Goal: Task Accomplishment & Management: Manage account settings

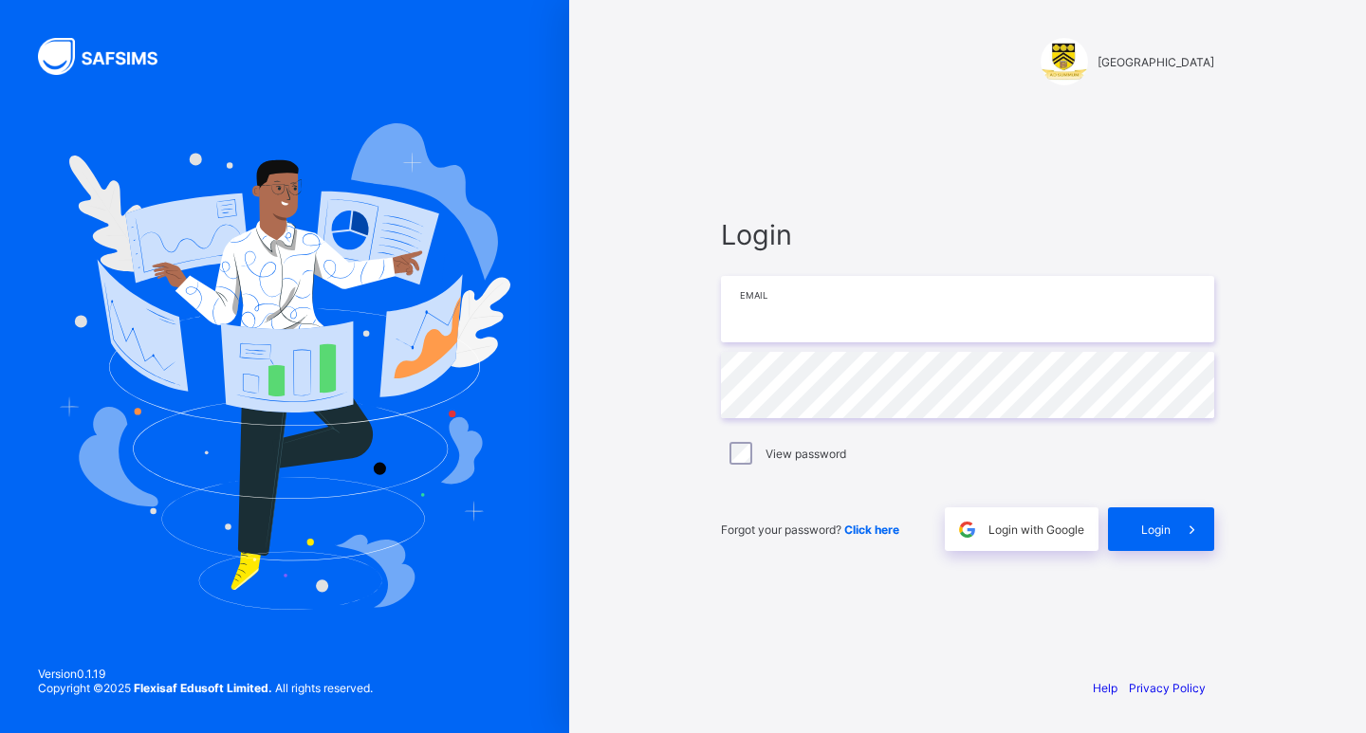
click at [808, 313] on input "email" at bounding box center [967, 309] width 493 height 66
type input "**********"
click at [1173, 546] on span at bounding box center [1193, 530] width 44 height 44
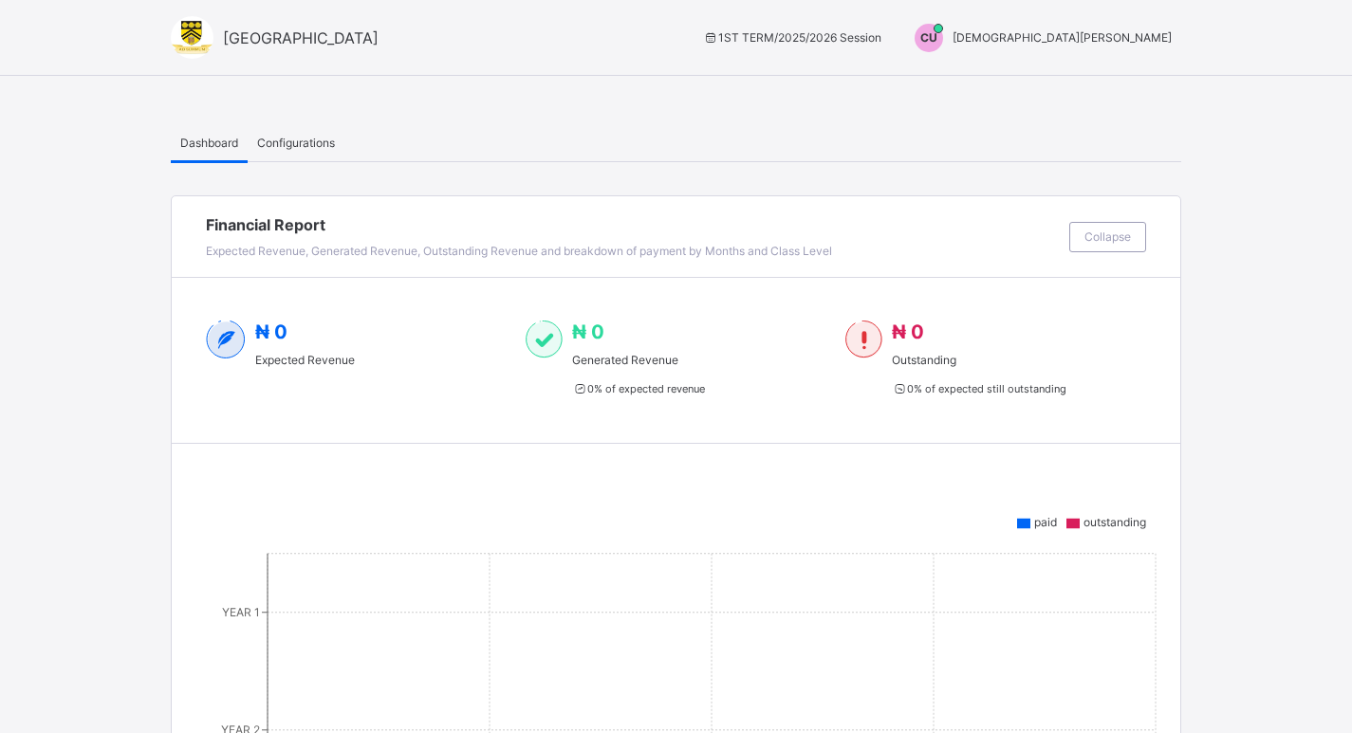
click at [1144, 41] on span "[DEMOGRAPHIC_DATA][PERSON_NAME]" at bounding box center [1062, 37] width 219 height 14
click at [1111, 77] on span "Switch to Admin View" at bounding box center [1100, 81] width 144 height 22
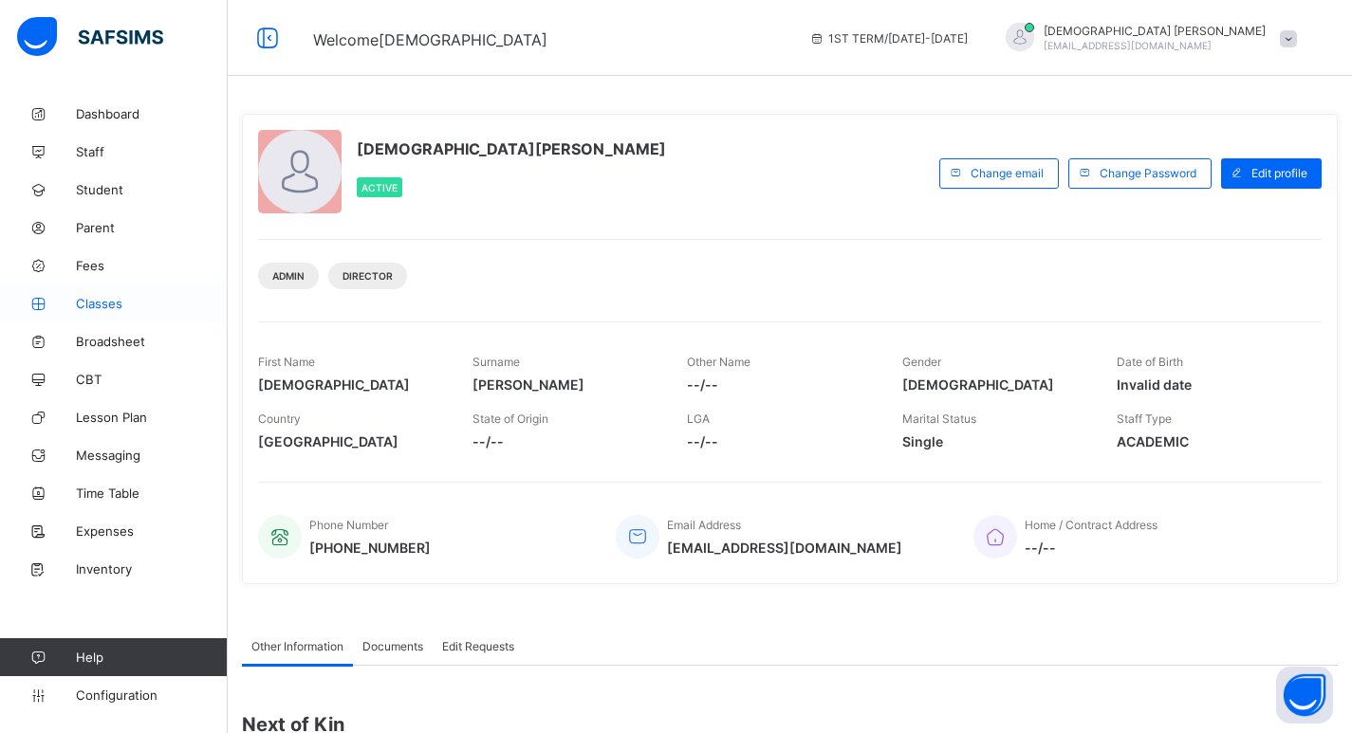
click at [101, 305] on span "Classes" at bounding box center [152, 303] width 152 height 15
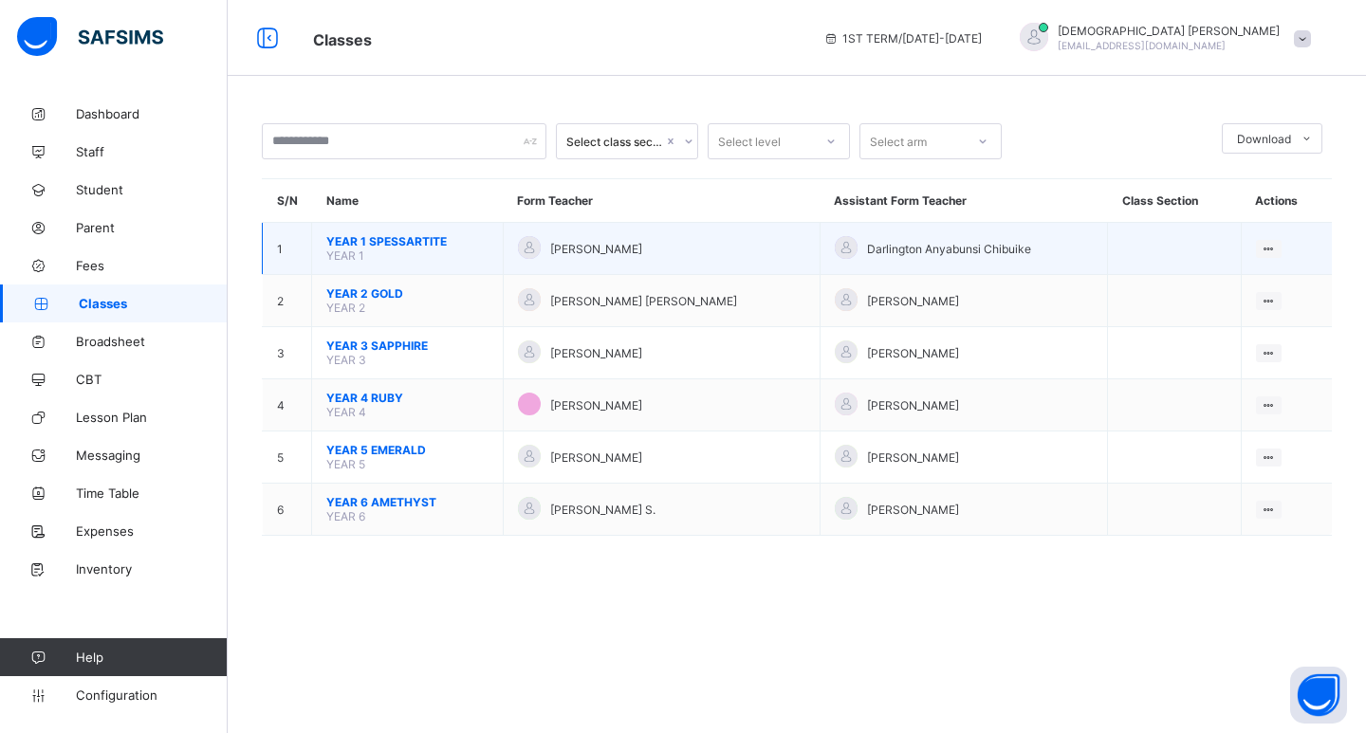
click at [426, 241] on span "YEAR 1 SPESSARTITE" at bounding box center [407, 241] width 162 height 14
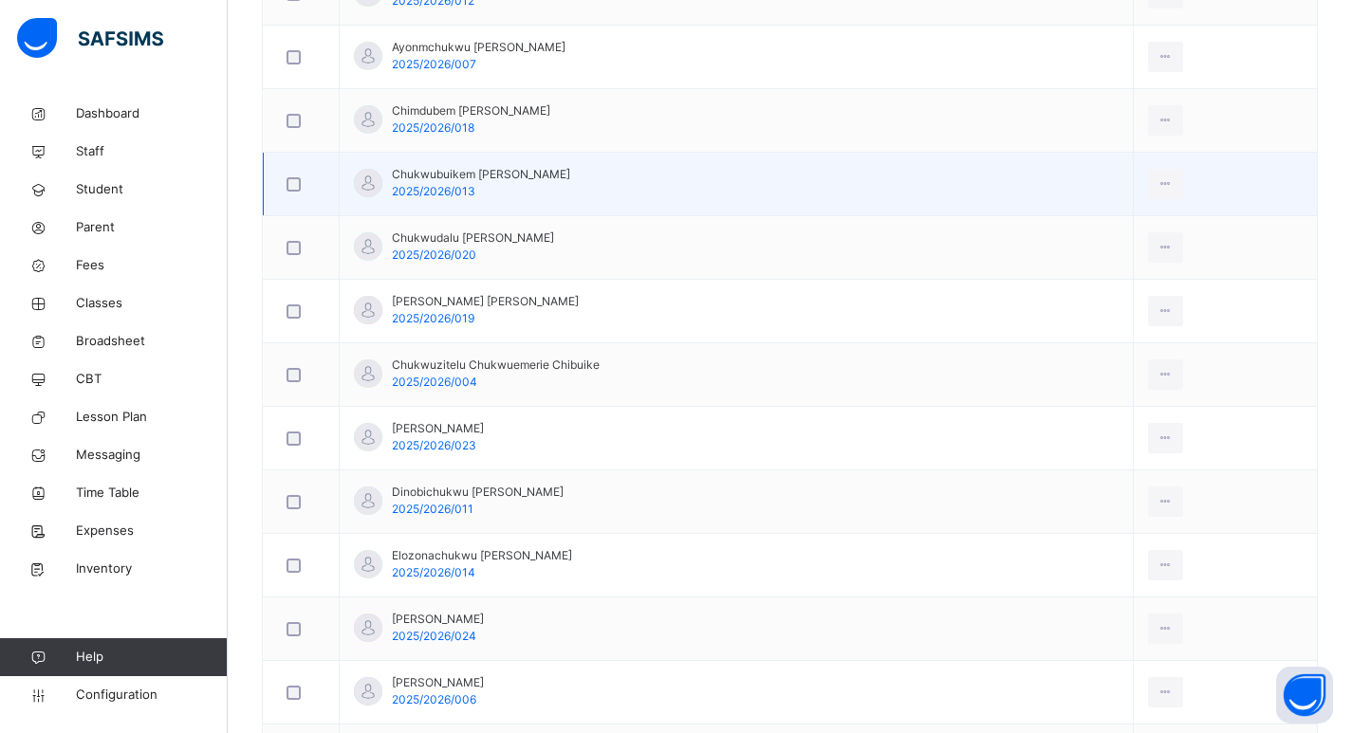
scroll to position [854, 0]
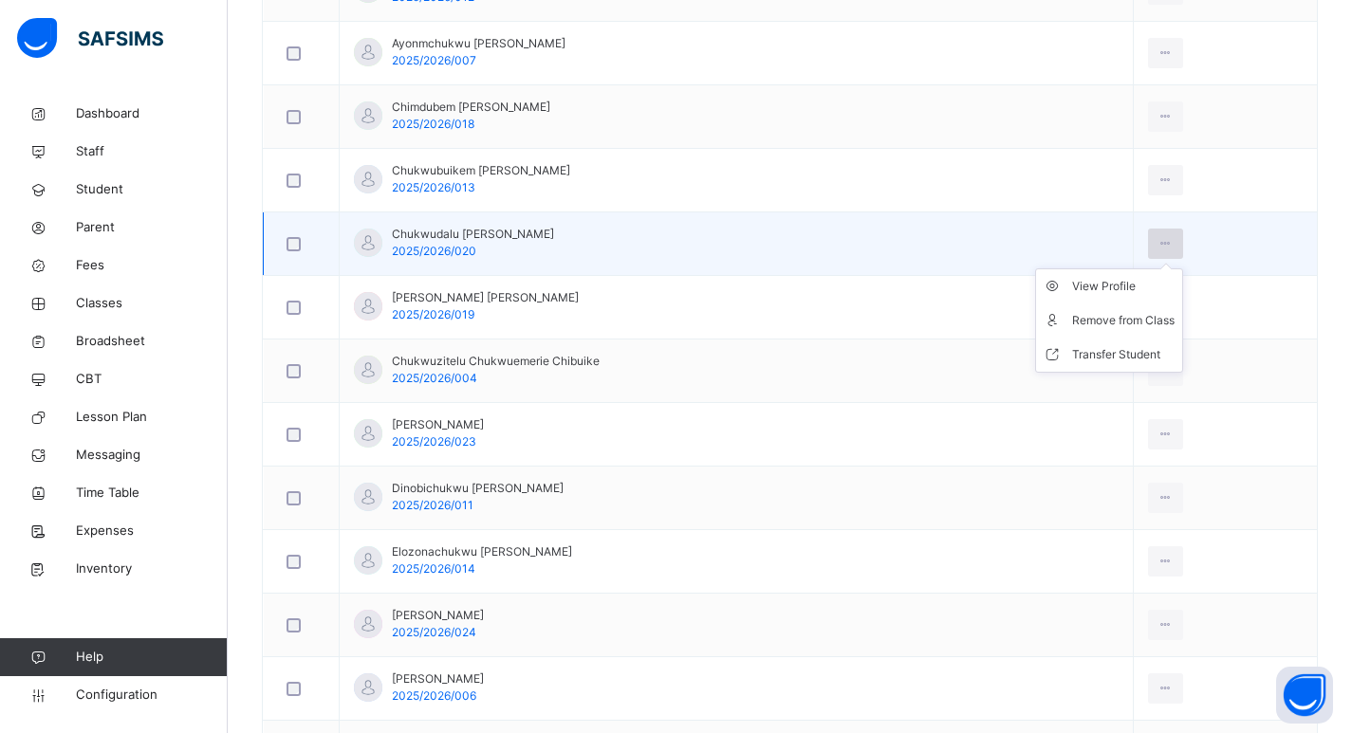
click at [1157, 240] on icon at bounding box center [1165, 243] width 16 height 17
click at [1095, 293] on div "View Profile" at bounding box center [1123, 286] width 102 height 19
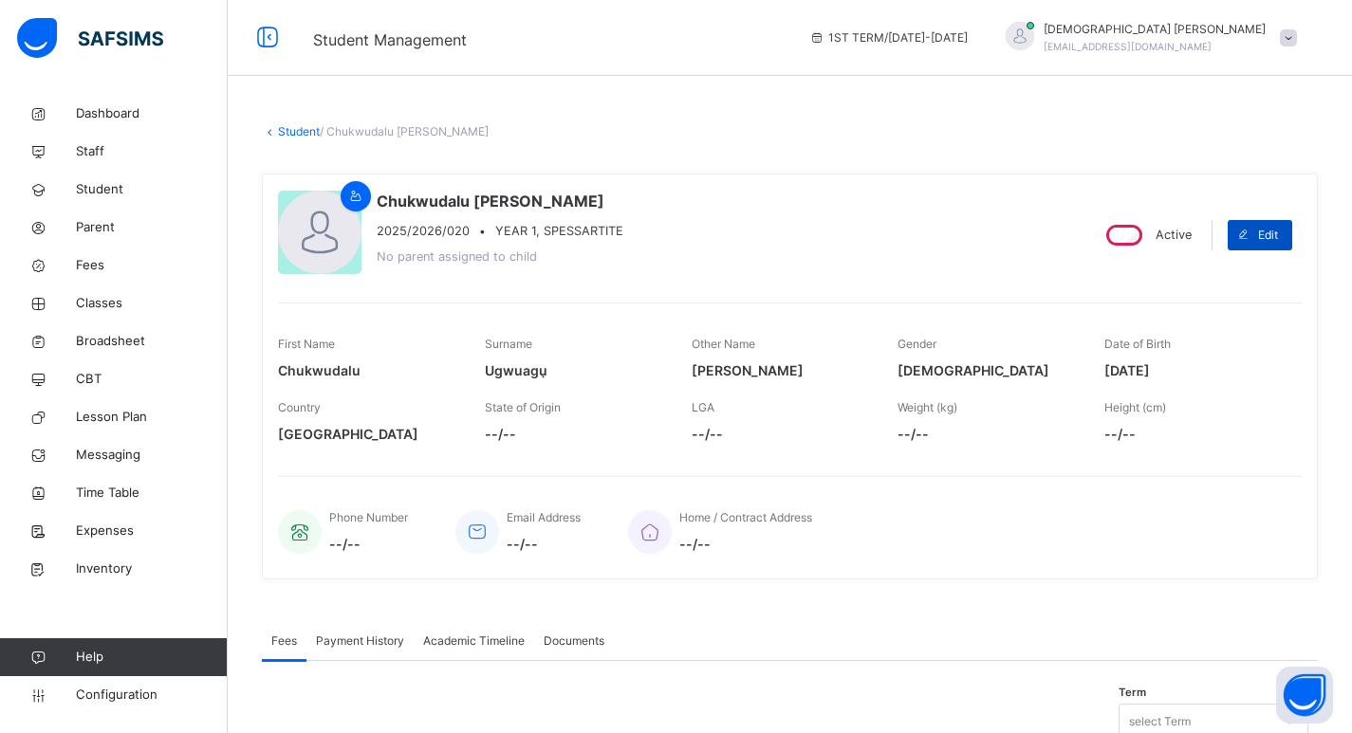
click at [1278, 229] on span "Edit" at bounding box center [1268, 235] width 20 height 17
select select "**"
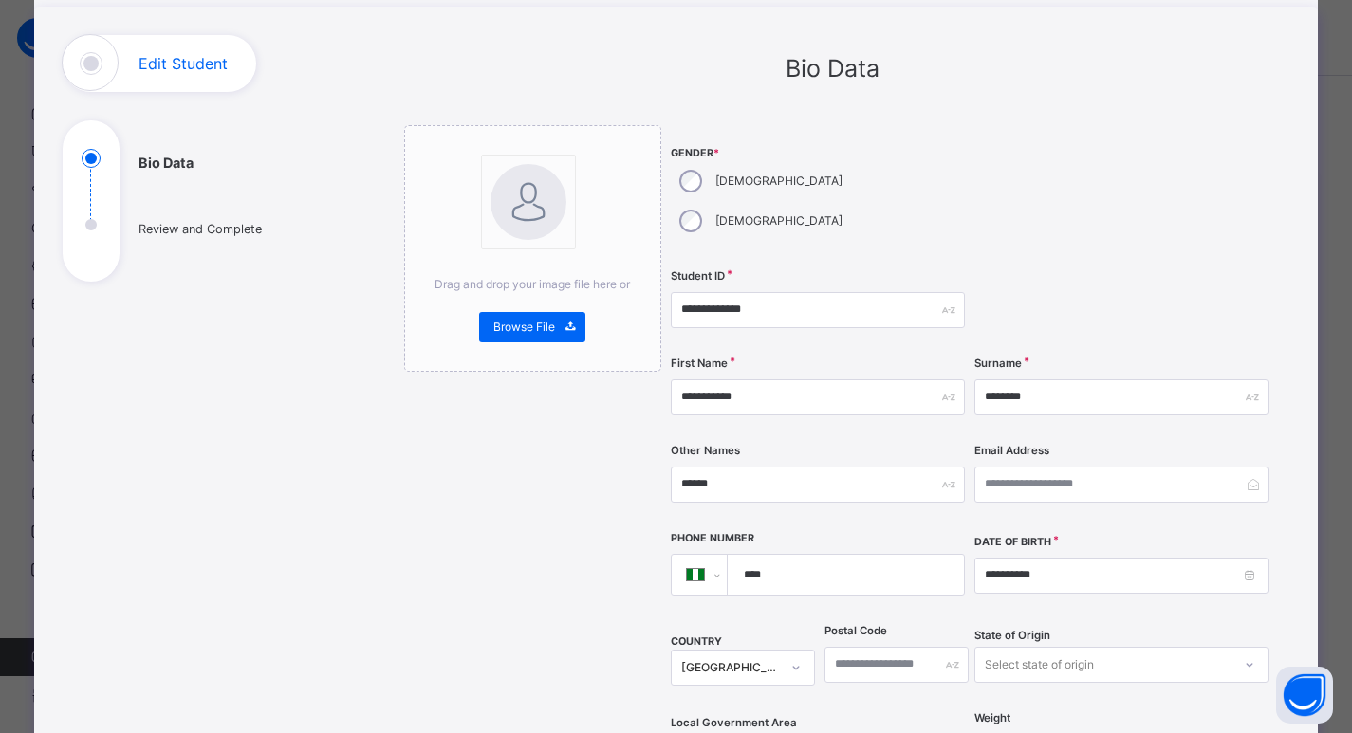
scroll to position [190, 0]
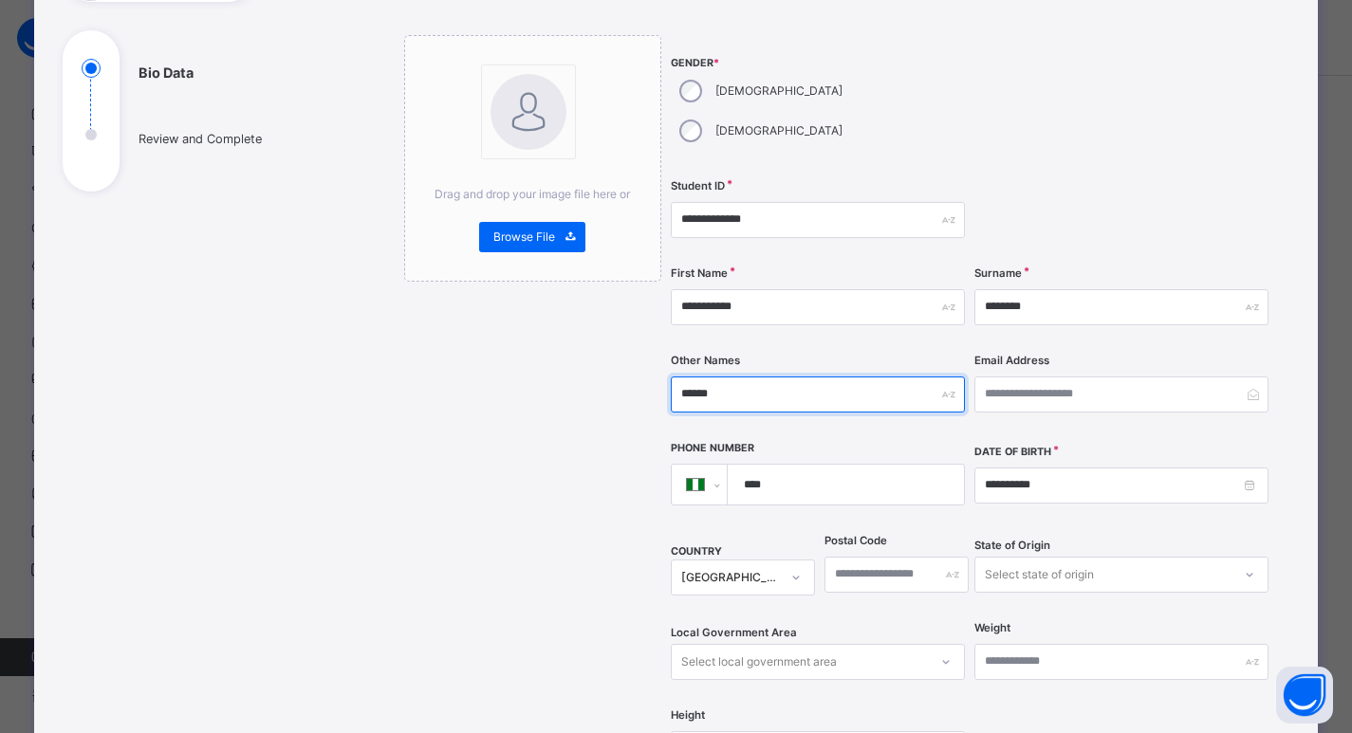
drag, startPoint x: 768, startPoint y: 357, endPoint x: 626, endPoint y: 356, distance: 141.4
click at [626, 356] on div "**********" at bounding box center [833, 581] width 858 height 1092
paste input "*"
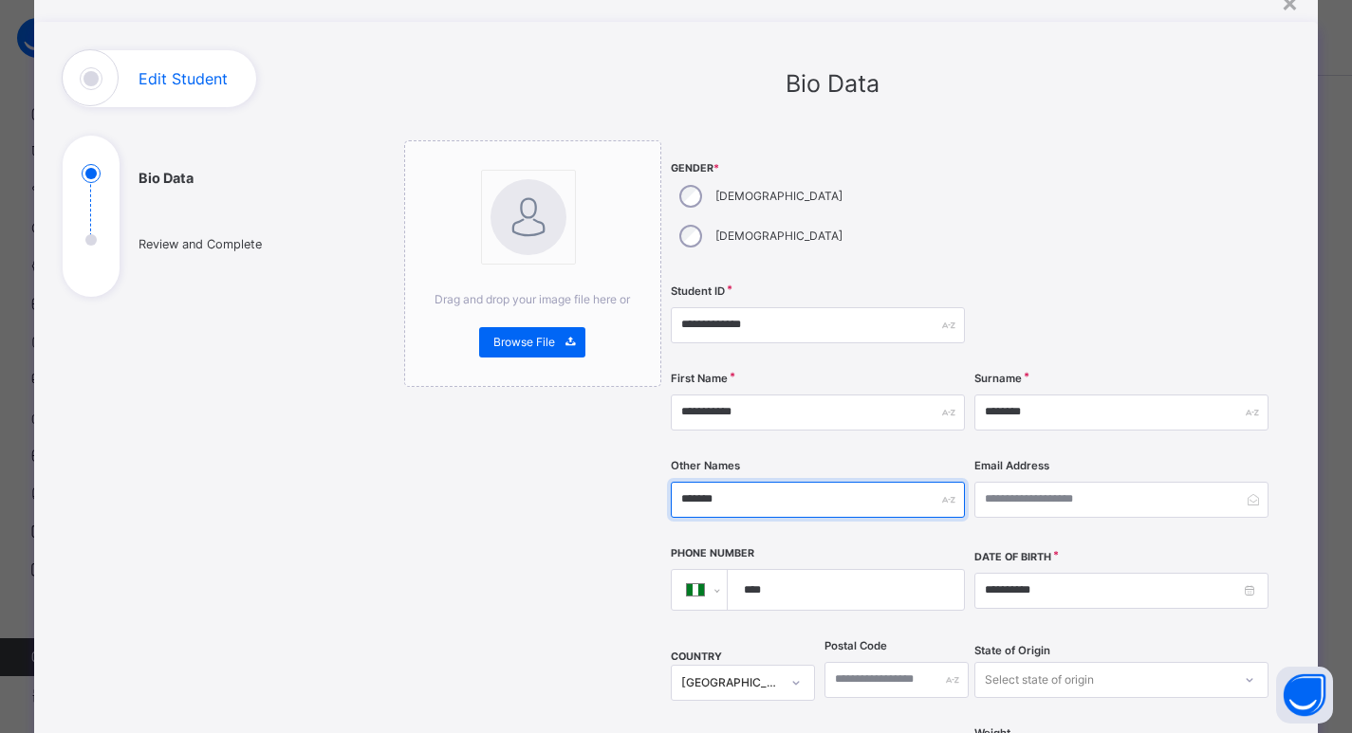
scroll to position [0, 0]
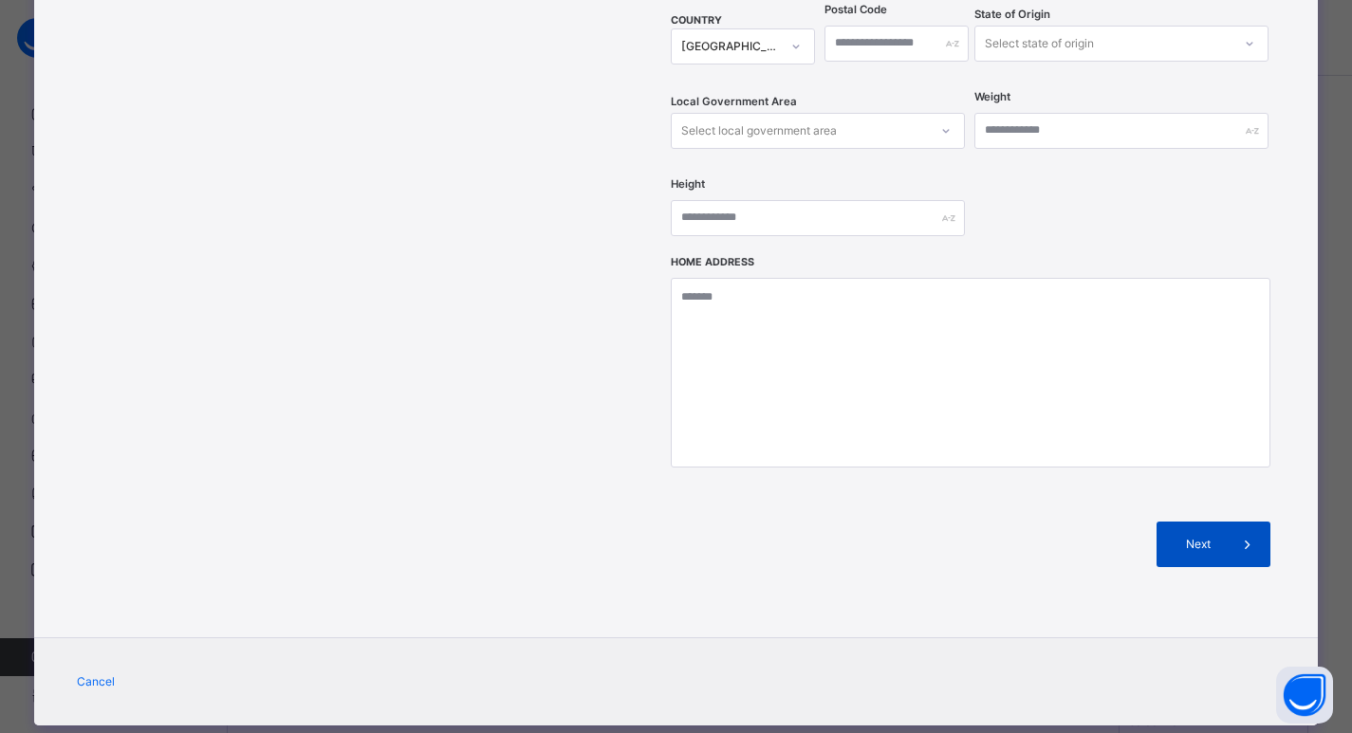
type input "*******"
click at [1215, 522] on div "Next" at bounding box center [1214, 545] width 114 height 46
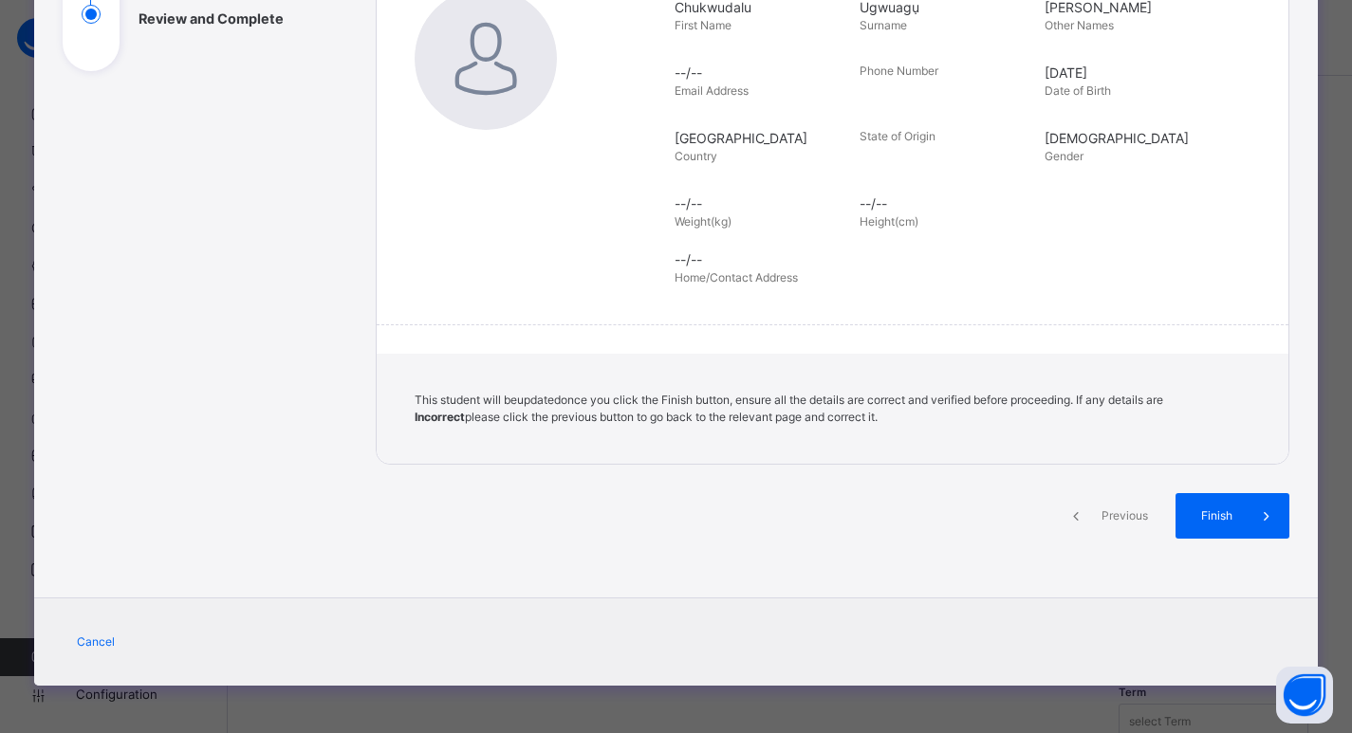
scroll to position [310, 0]
click at [1215, 517] on span "Finish" at bounding box center [1231, 516] width 54 height 17
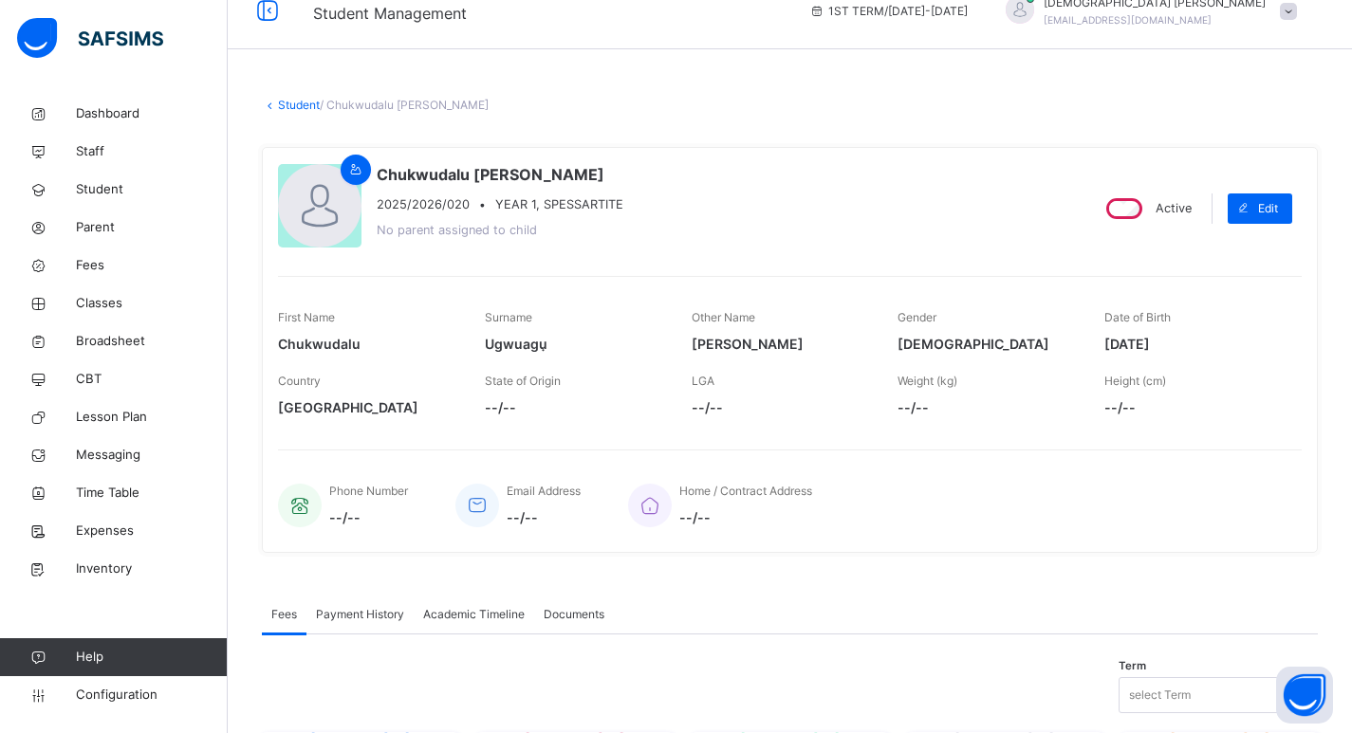
scroll to position [0, 0]
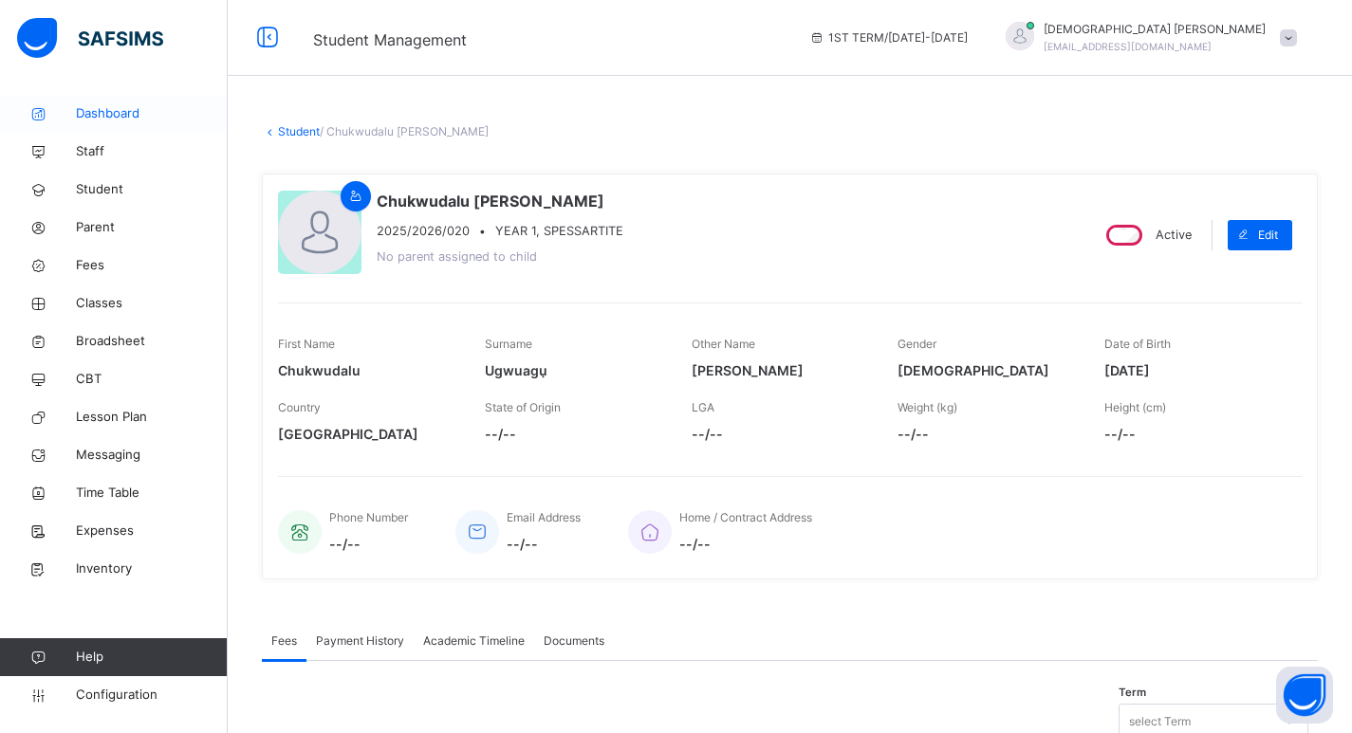
click at [101, 108] on span "Dashboard" at bounding box center [152, 113] width 152 height 19
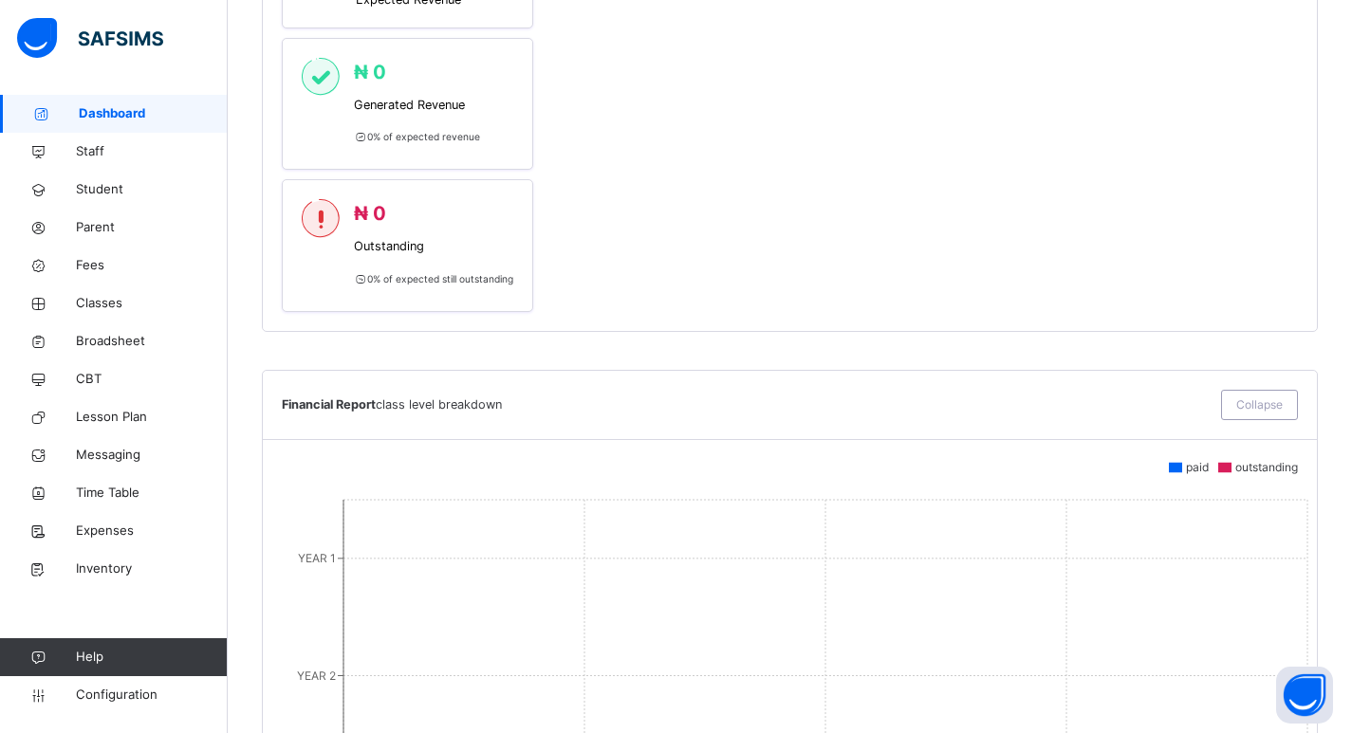
scroll to position [854, 0]
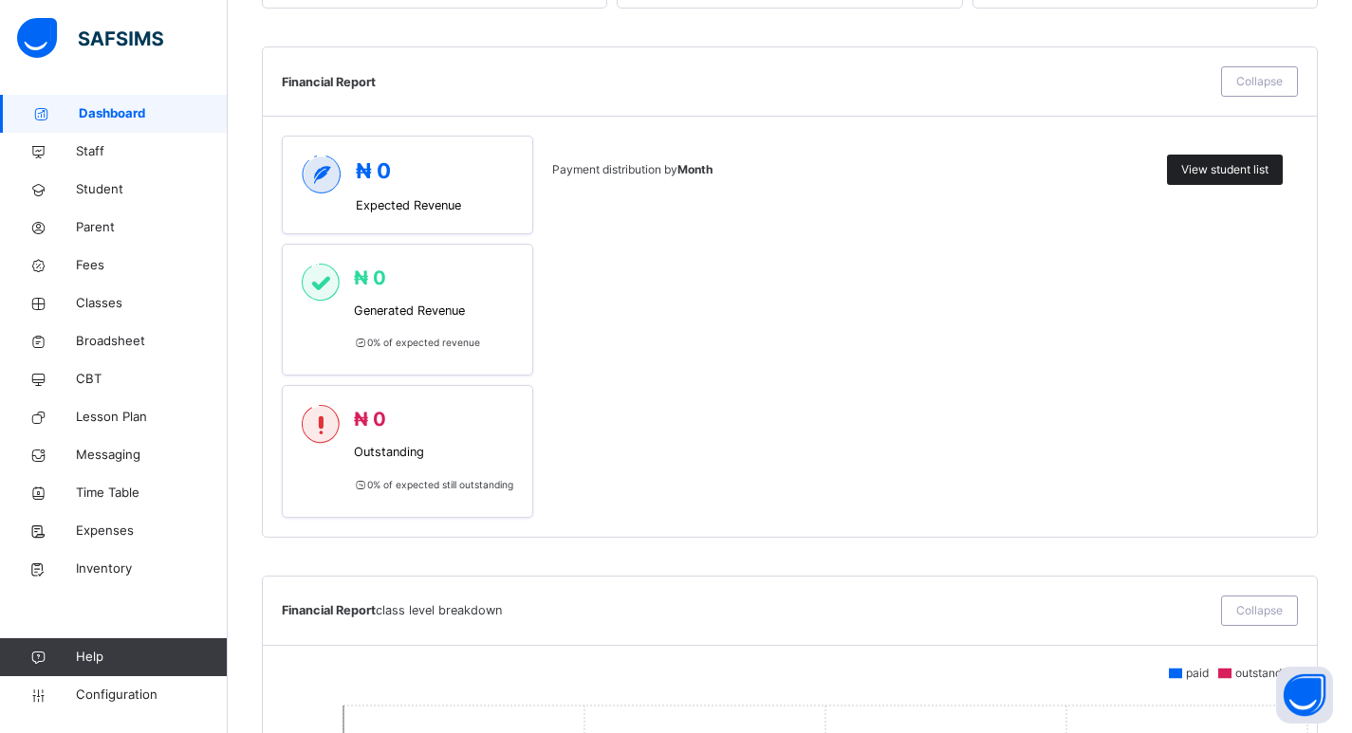
click at [1273, 179] on div "View student list" at bounding box center [1225, 170] width 116 height 30
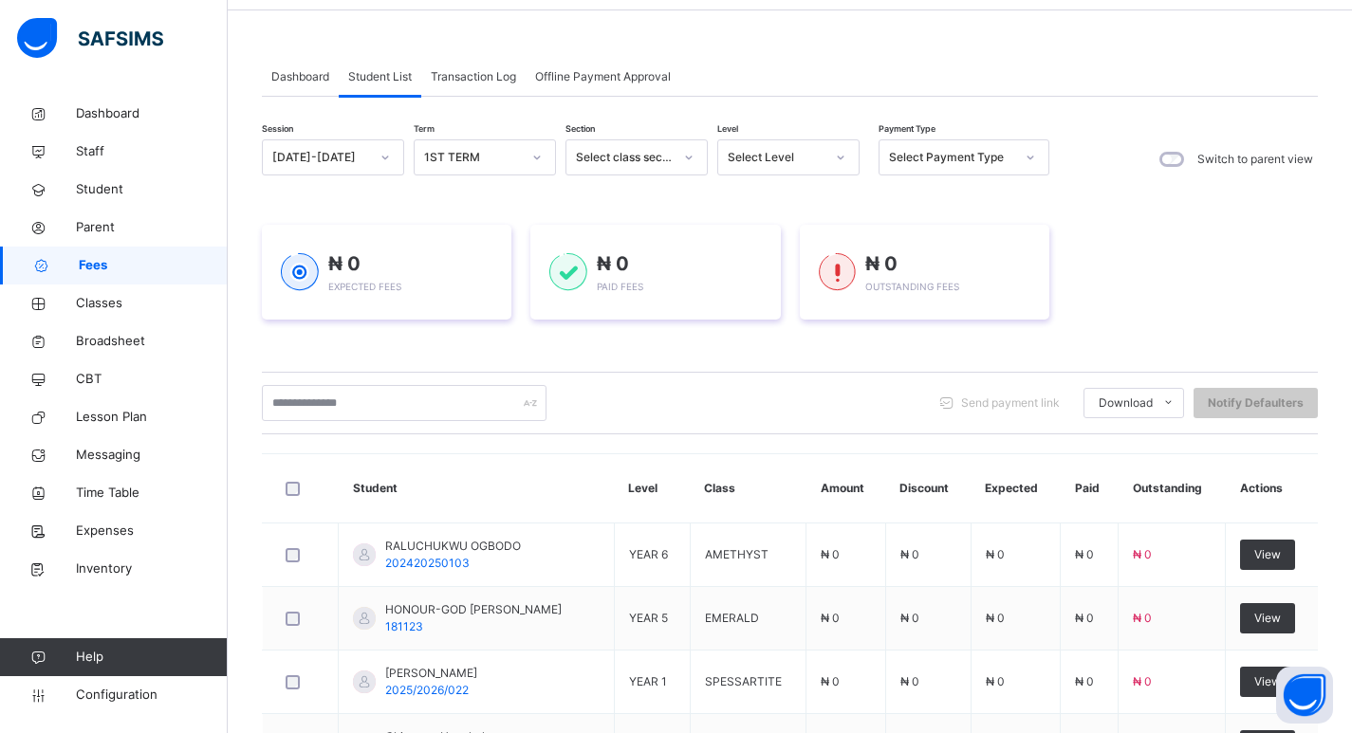
scroll to position [95, 0]
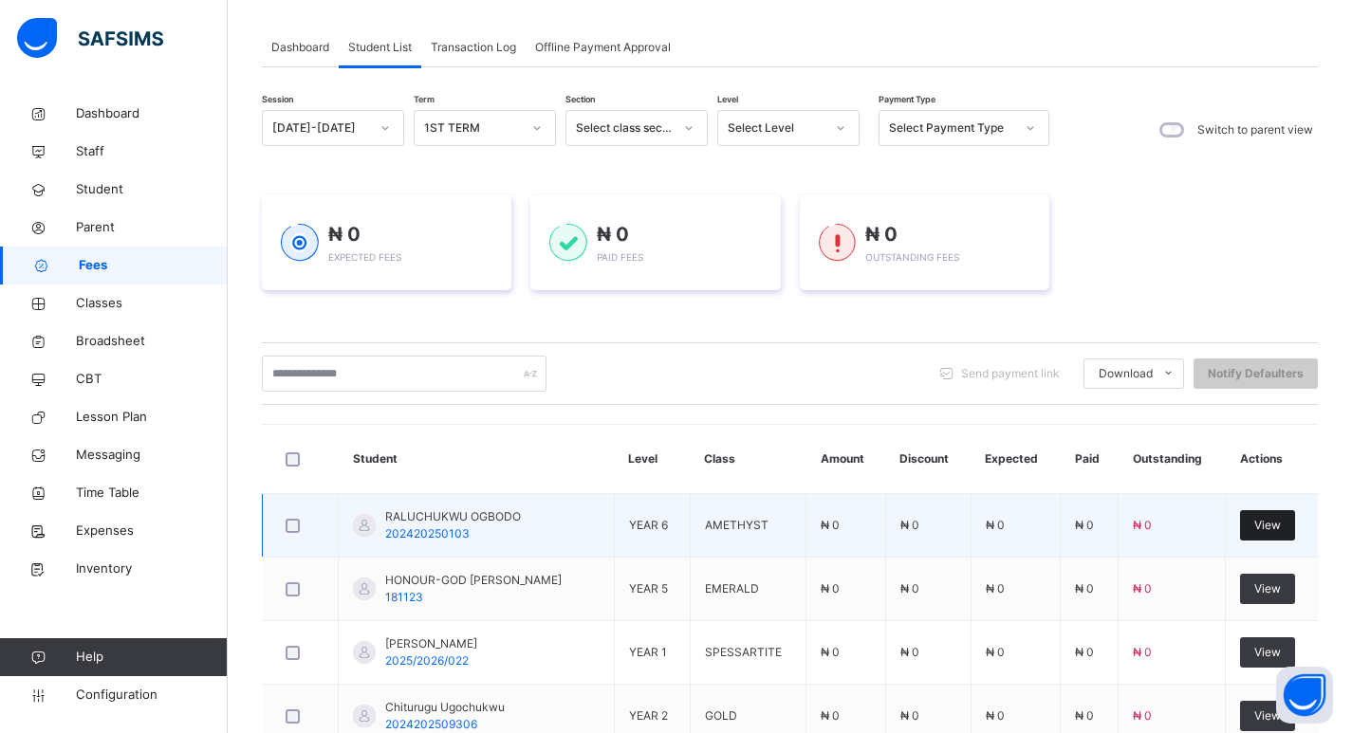
click at [1272, 529] on span "View" at bounding box center [1267, 525] width 27 height 17
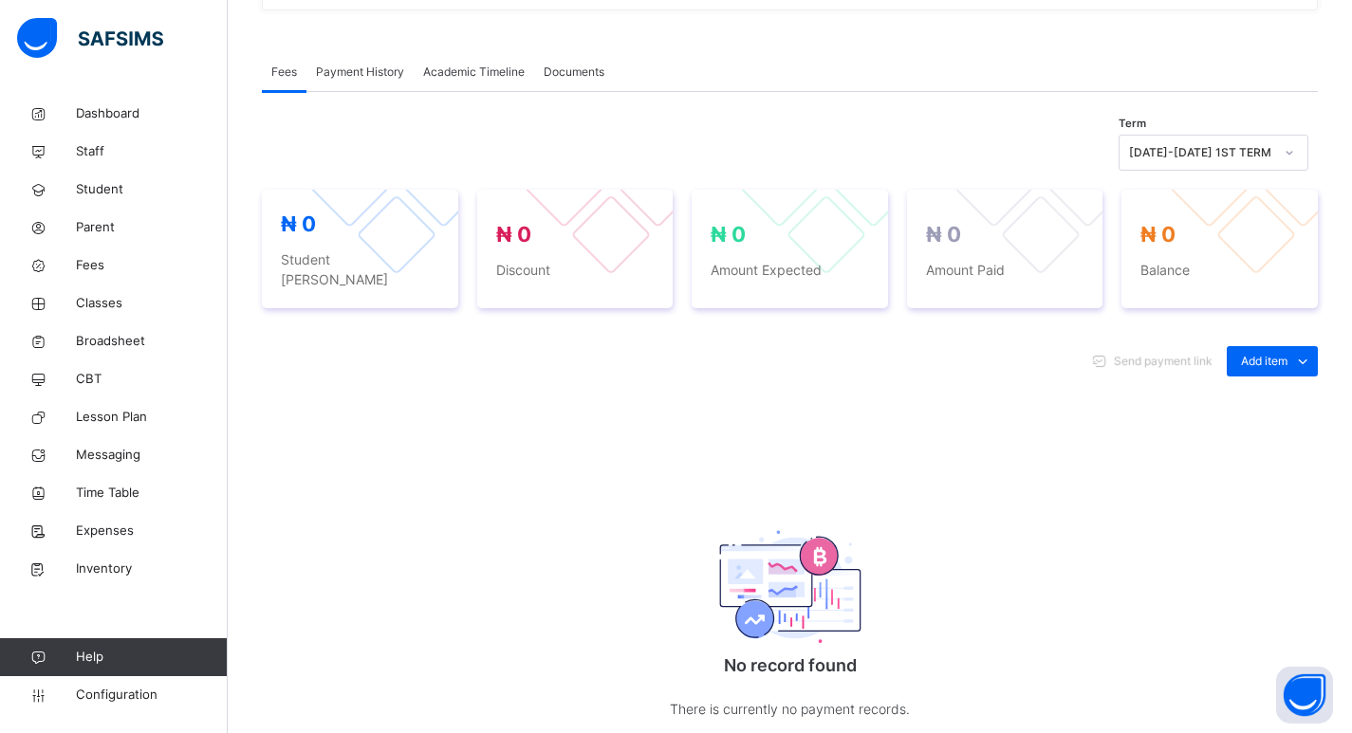
scroll to position [380, 0]
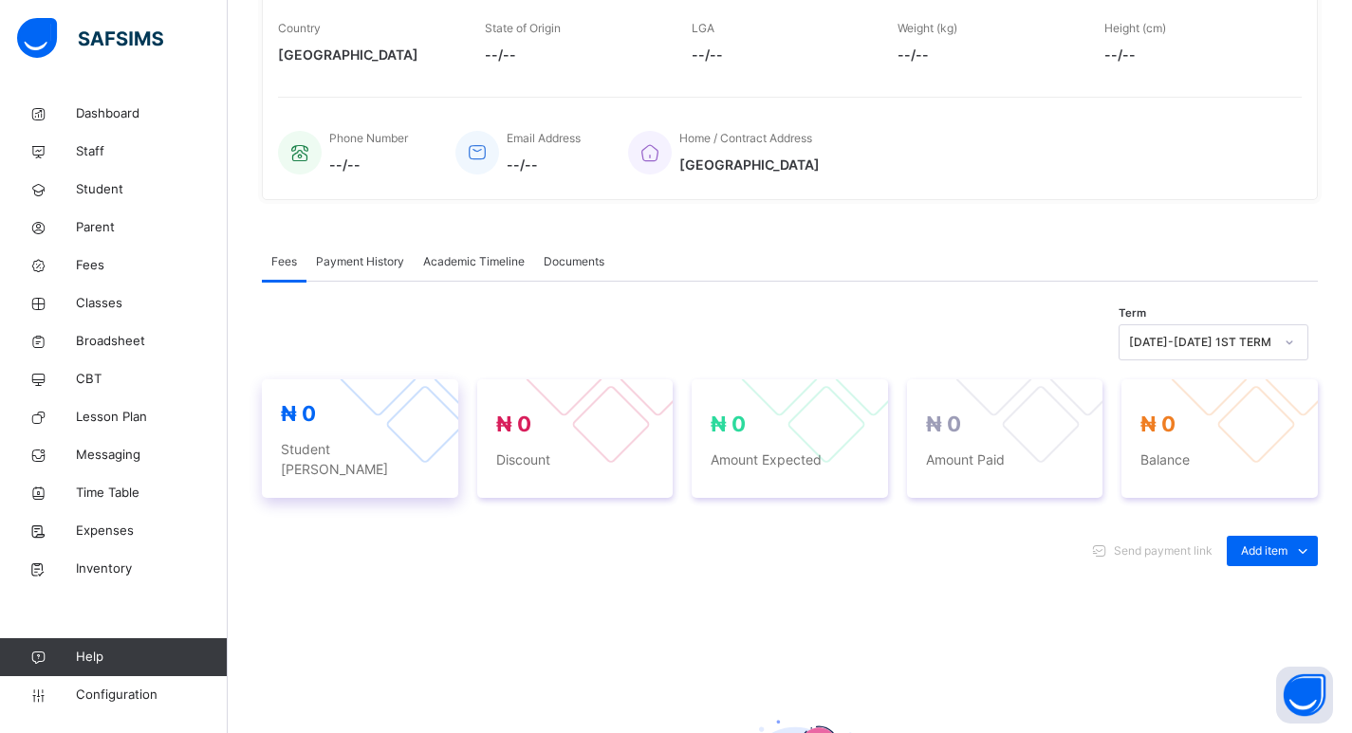
click at [343, 435] on div "₦ 0 Student Bill" at bounding box center [360, 438] width 158 height 81
click at [598, 409] on span "₦ 0" at bounding box center [575, 424] width 158 height 31
click at [1293, 343] on icon at bounding box center [1290, 344] width 7 height 4
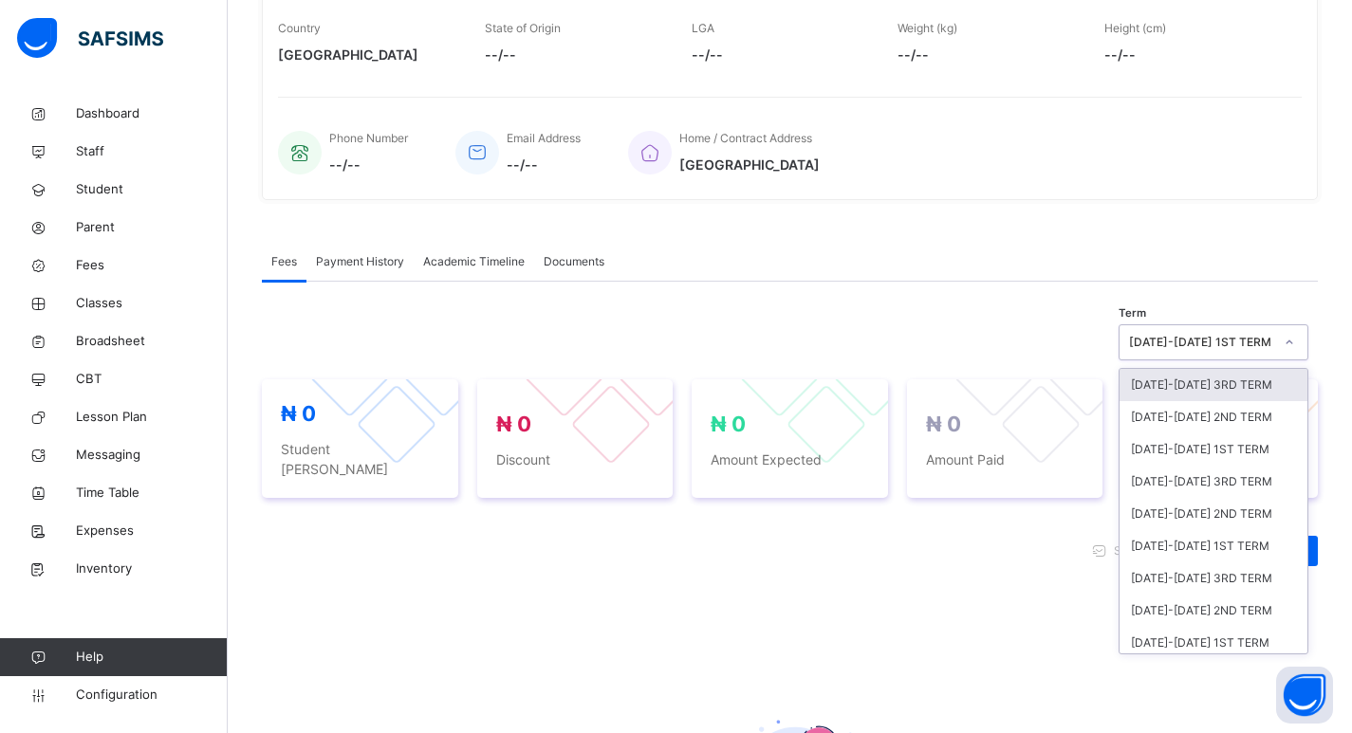
click at [1295, 343] on icon at bounding box center [1289, 342] width 11 height 19
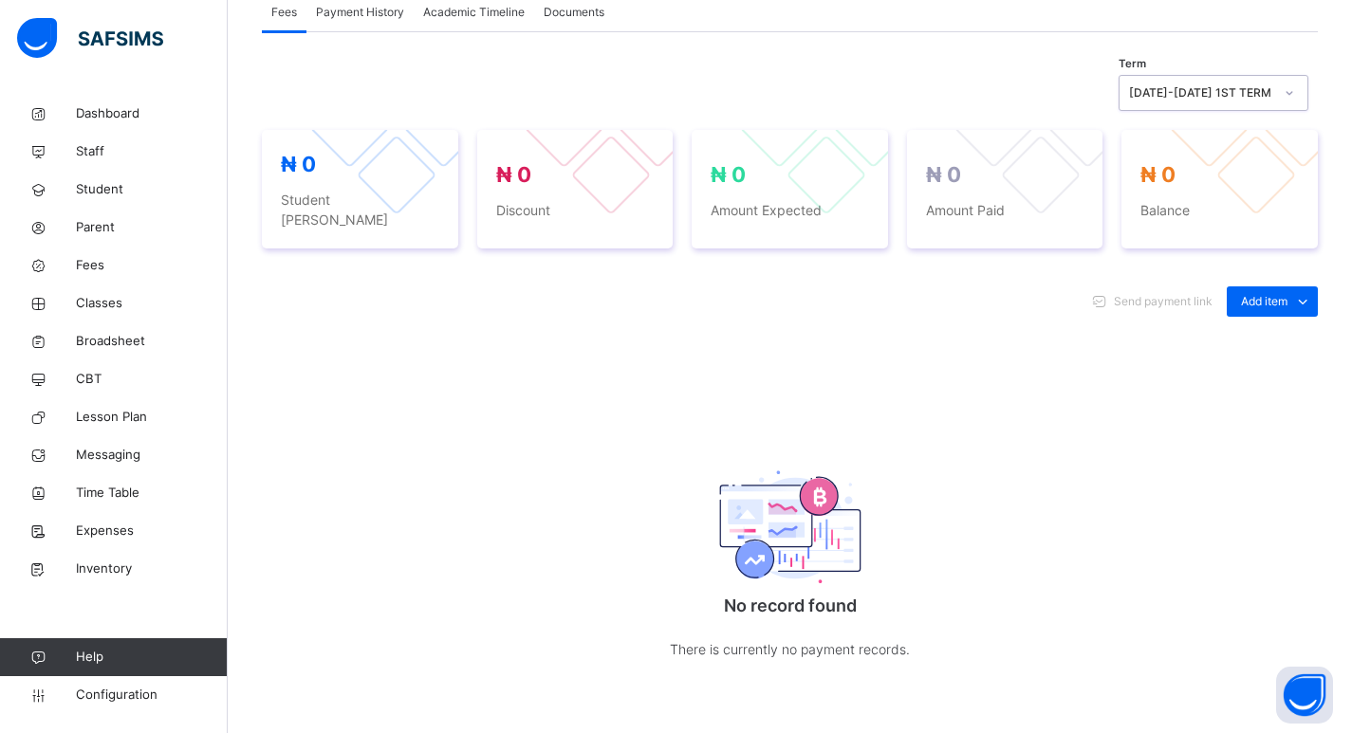
scroll to position [661, 0]
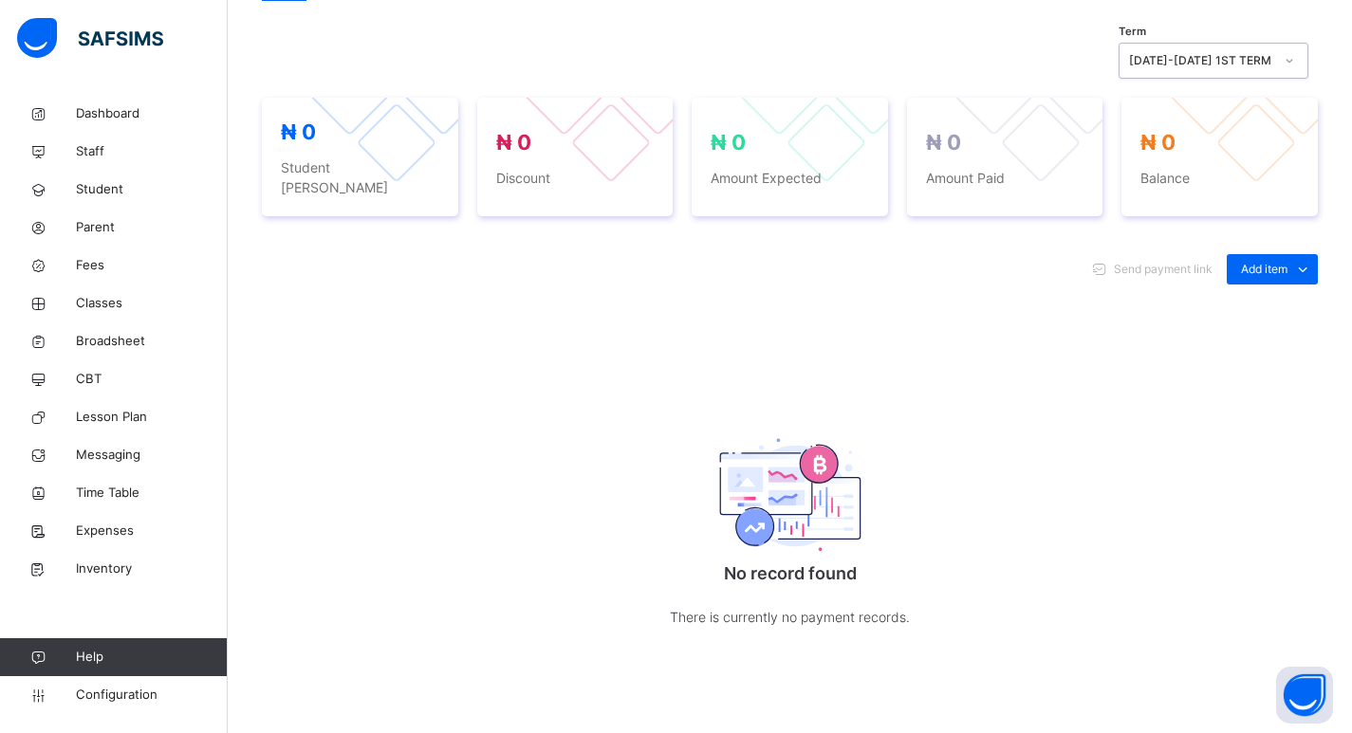
click at [750, 509] on img at bounding box center [790, 494] width 142 height 113
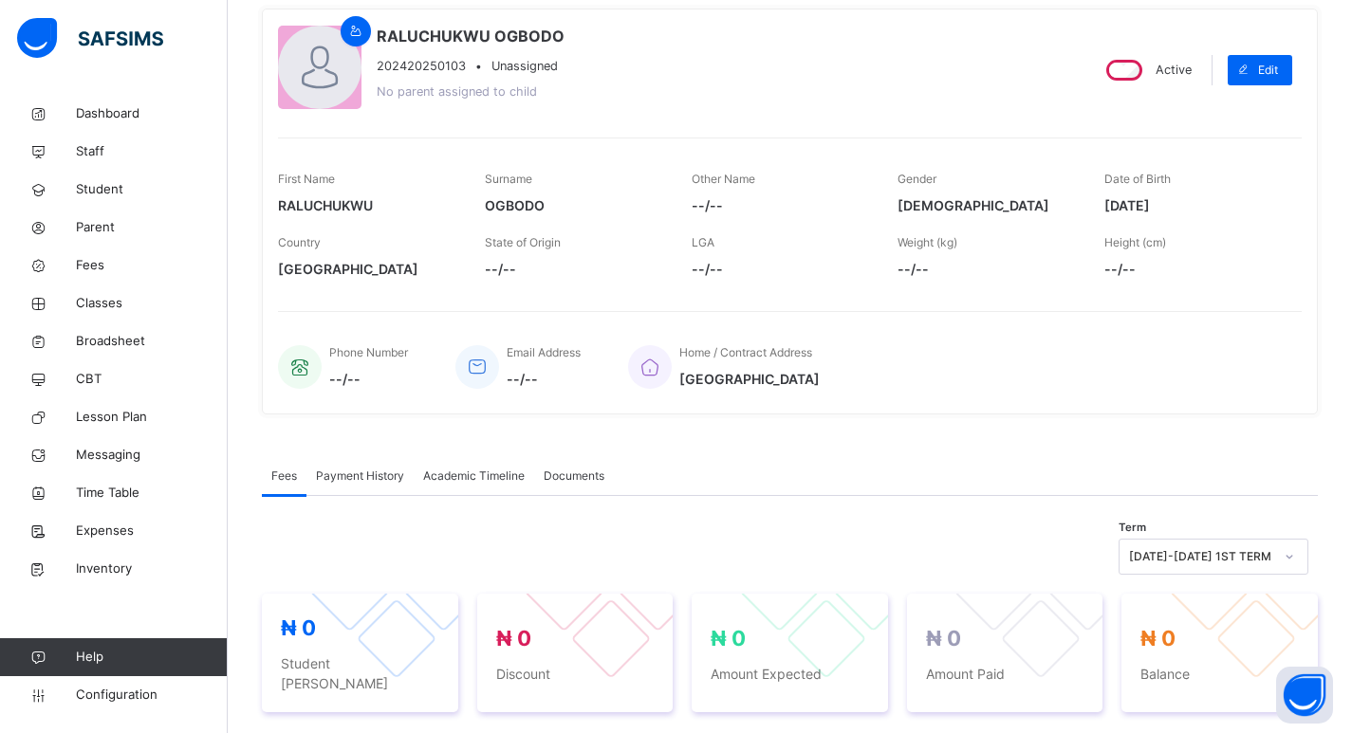
scroll to position [0, 0]
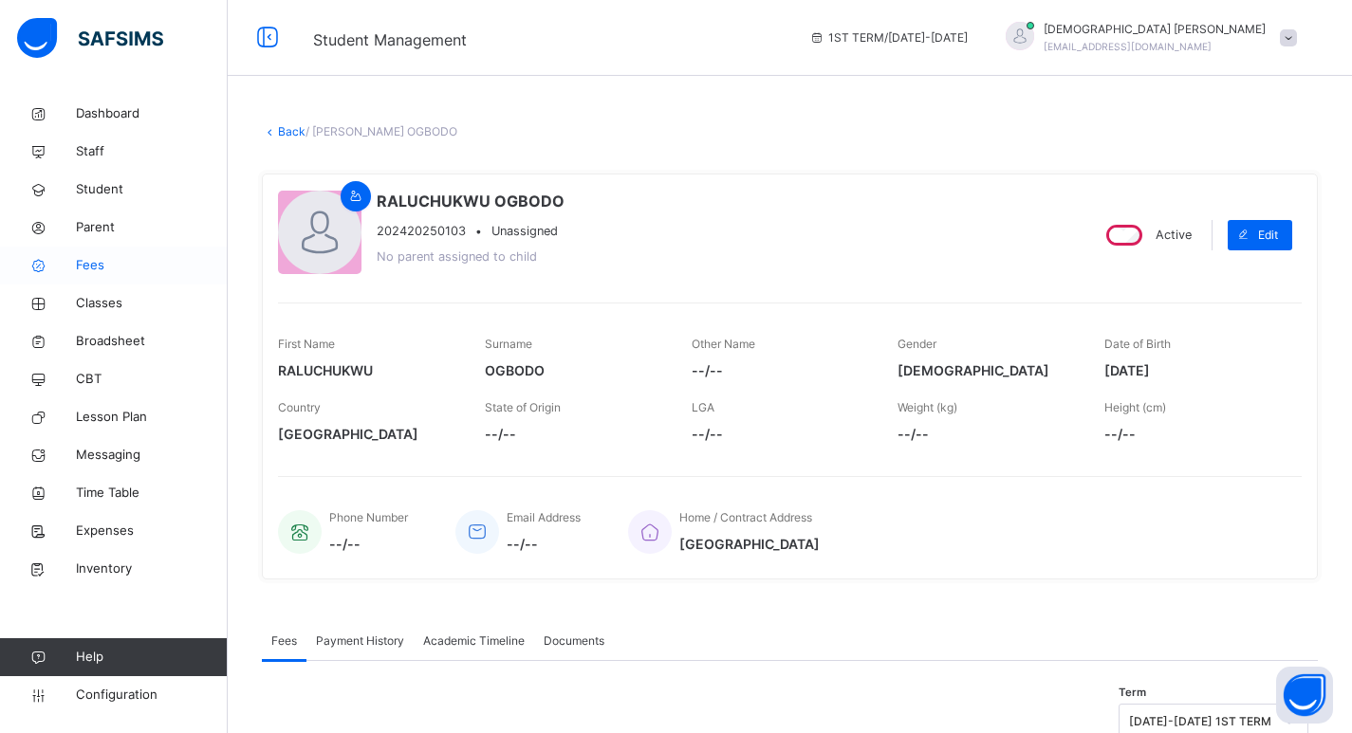
click at [101, 272] on span "Fees" at bounding box center [152, 265] width 152 height 19
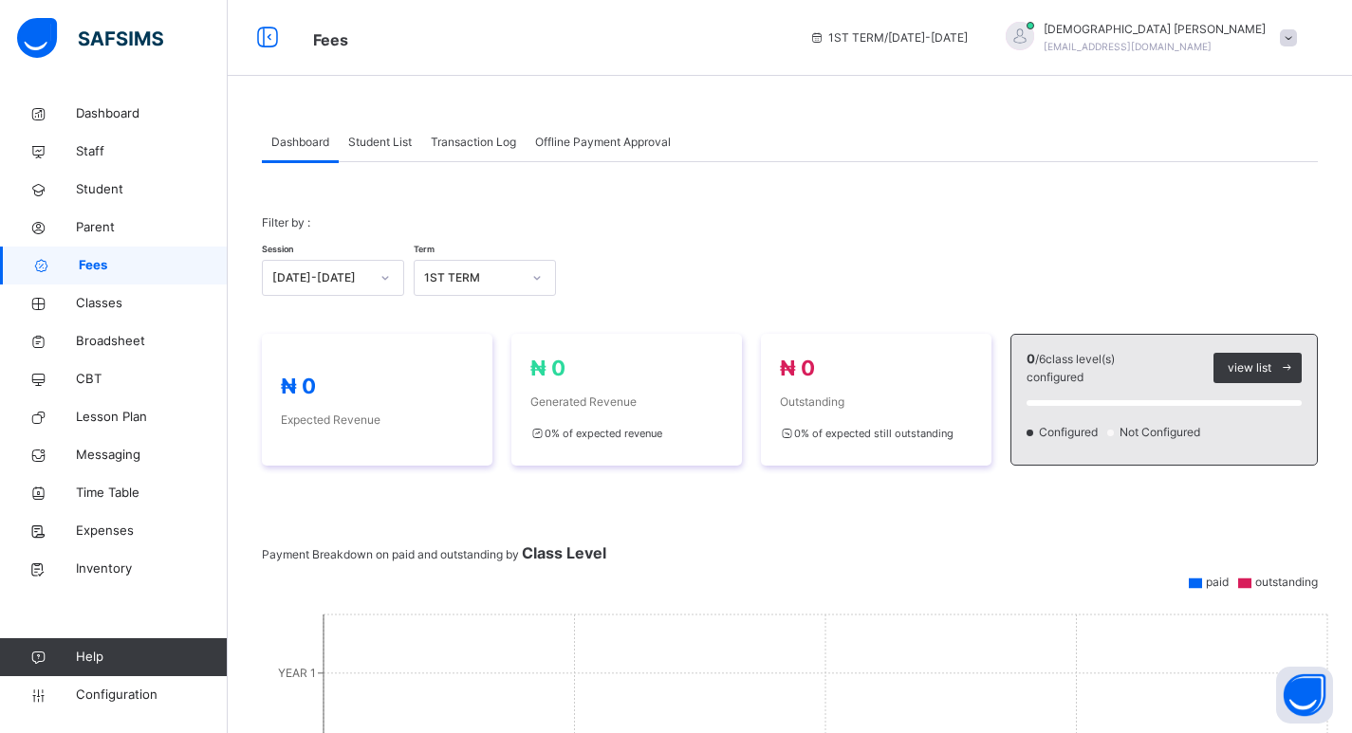
click at [388, 149] on span "Student List" at bounding box center [380, 142] width 64 height 17
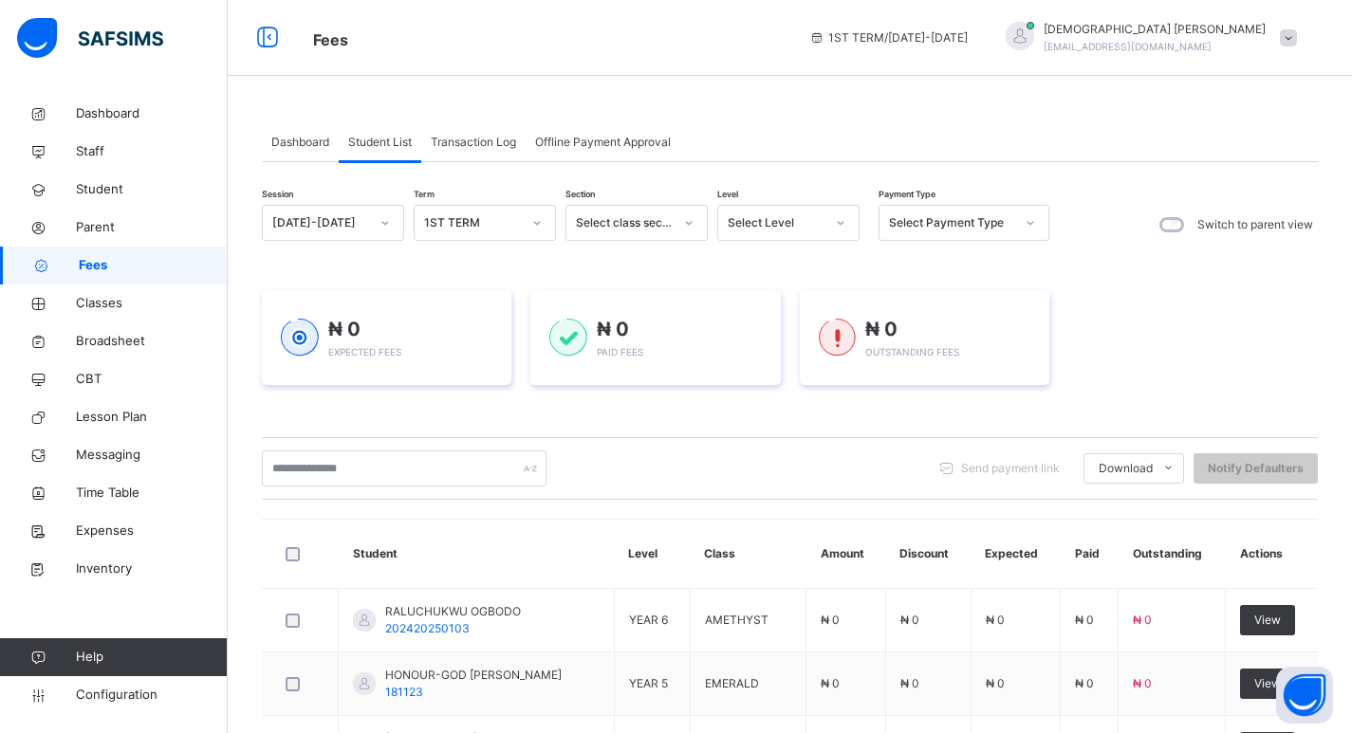
click at [459, 141] on span "Transaction Log" at bounding box center [473, 142] width 85 height 17
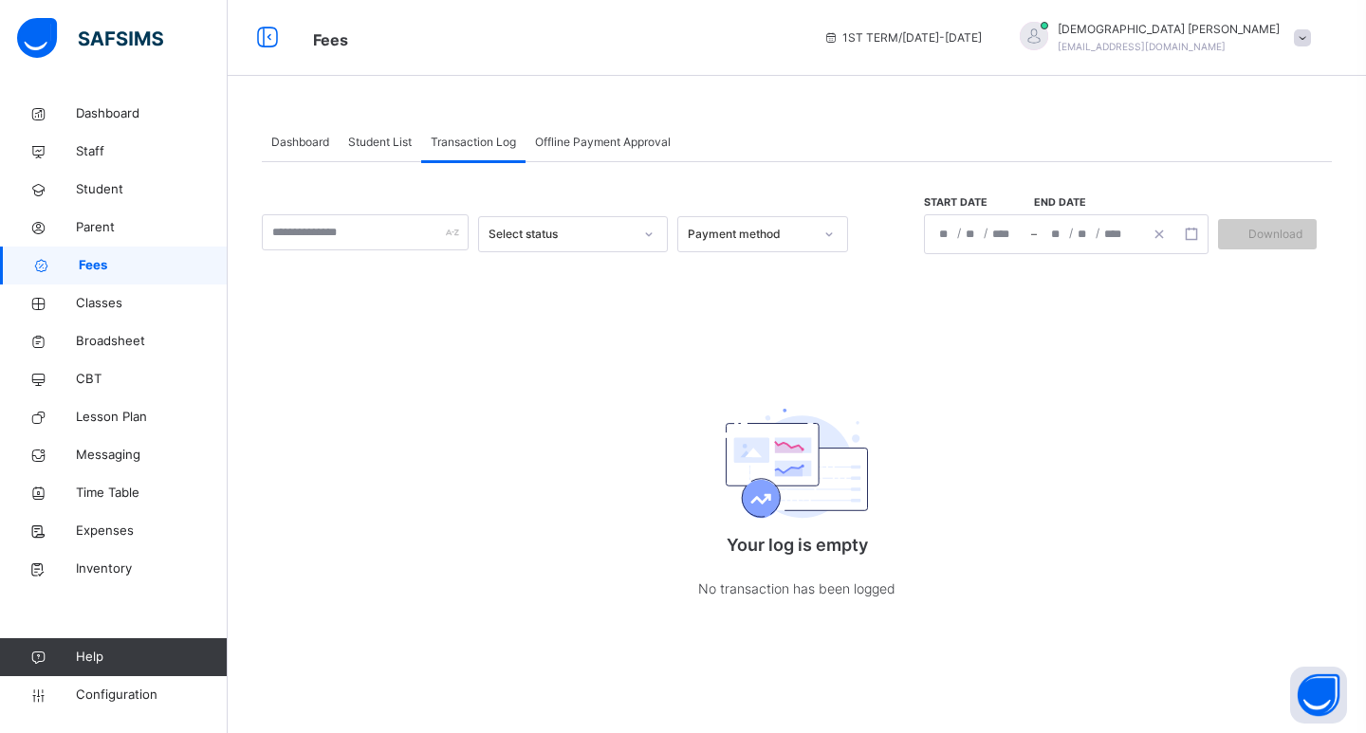
click at [607, 139] on span "Offline Payment Approval" at bounding box center [603, 142] width 136 height 17
